Goal: Information Seeking & Learning: Learn about a topic

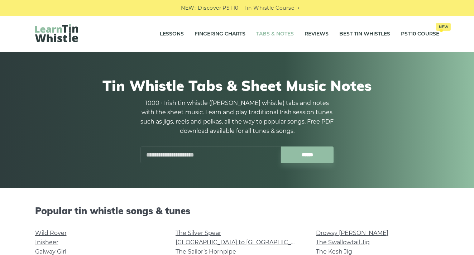
click at [185, 159] on input "text" at bounding box center [211, 155] width 141 height 17
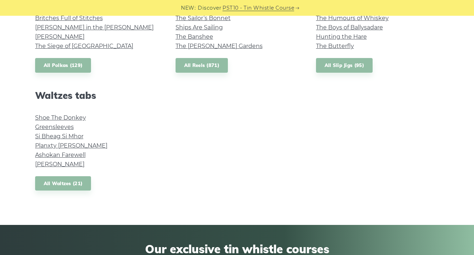
scroll to position [575, 0]
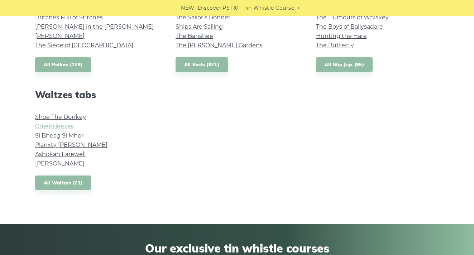
click at [53, 128] on link "Greensleeves" at bounding box center [54, 126] width 39 height 7
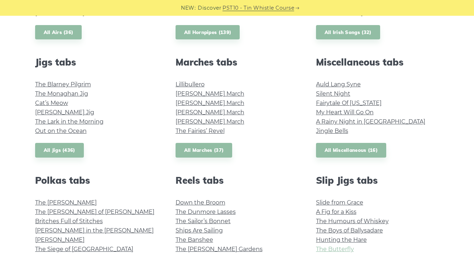
scroll to position [370, 0]
click at [335, 152] on link "All Miscellaneous (16)" at bounding box center [351, 150] width 71 height 15
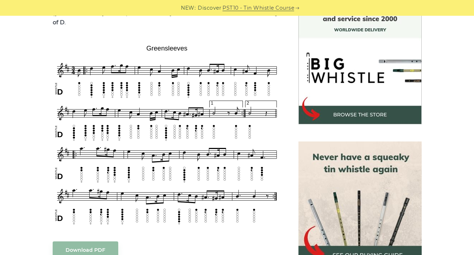
scroll to position [207, 0]
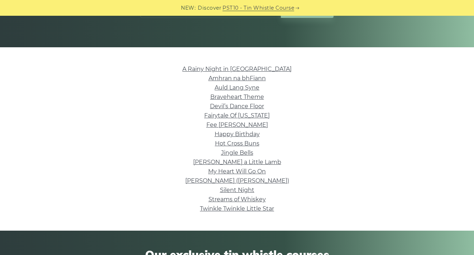
scroll to position [141, 0]
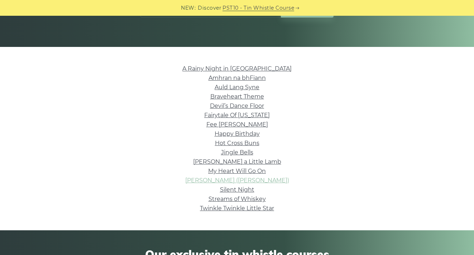
click at [228, 180] on link "Nancy Mulligan (Ed Sheeran)" at bounding box center [237, 180] width 104 height 7
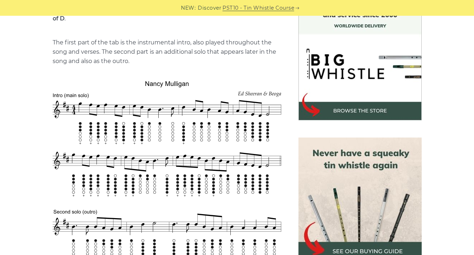
scroll to position [209, 0]
